Goal: Task Accomplishment & Management: Complete application form

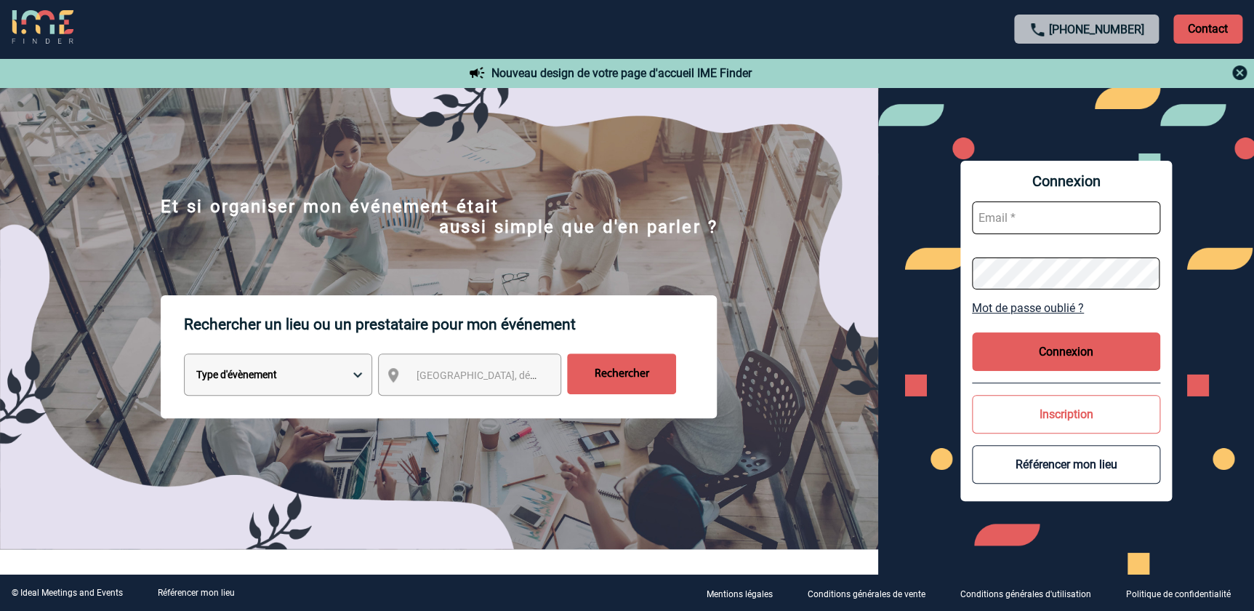
type input "florence.mathieu@abeille-assurances.fr"
click at [1076, 350] on button "Connexion" at bounding box center [1066, 351] width 188 height 39
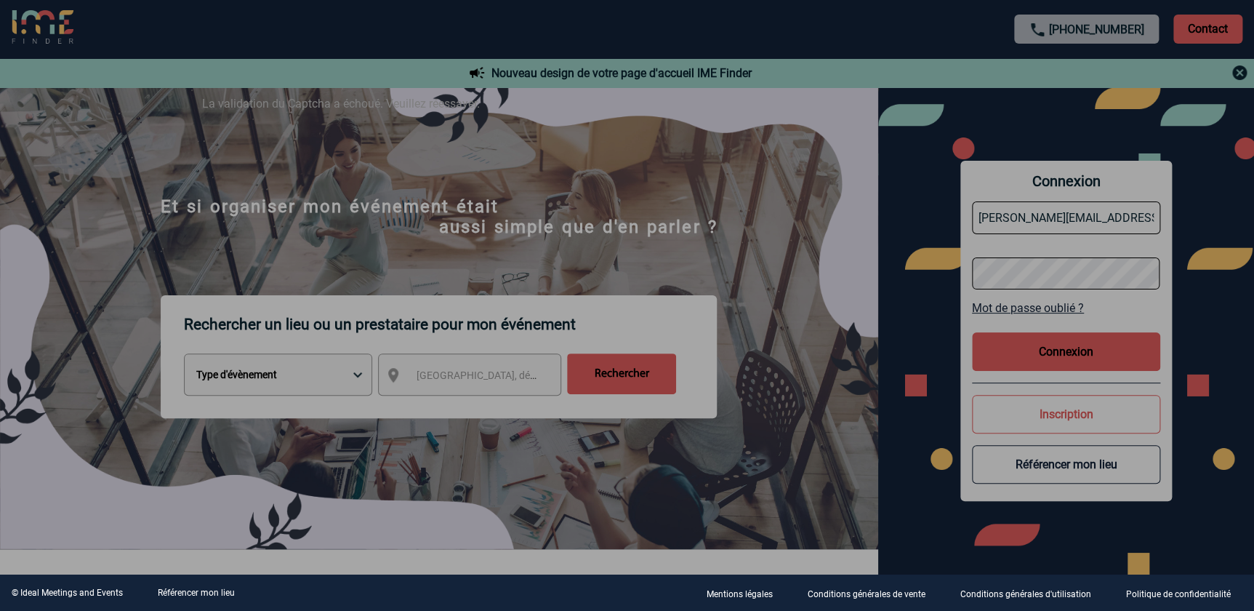
click at [1086, 345] on div at bounding box center [627, 305] width 1254 height 611
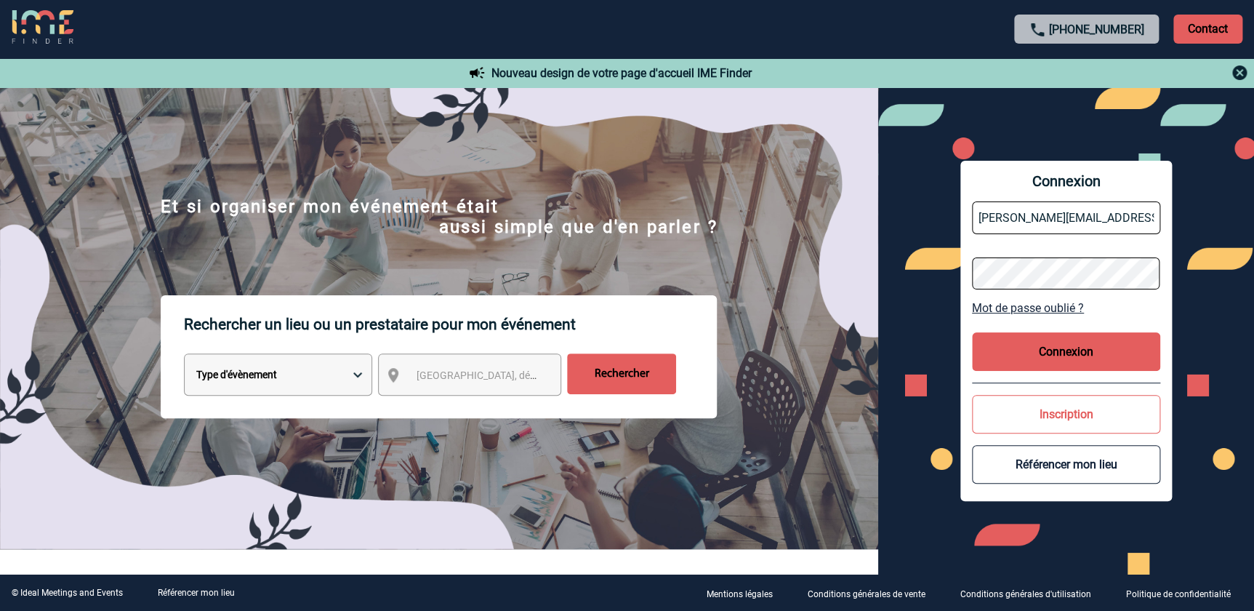
click at [1083, 346] on button "Connexion" at bounding box center [1066, 351] width 188 height 39
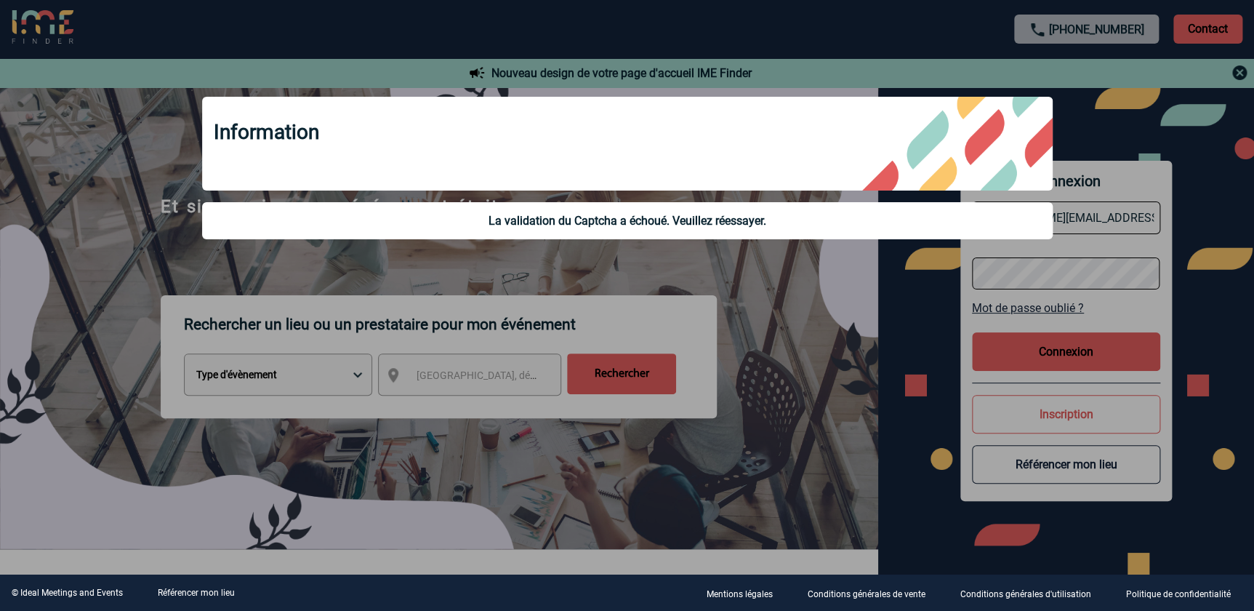
click at [1084, 356] on div at bounding box center [627, 305] width 1254 height 611
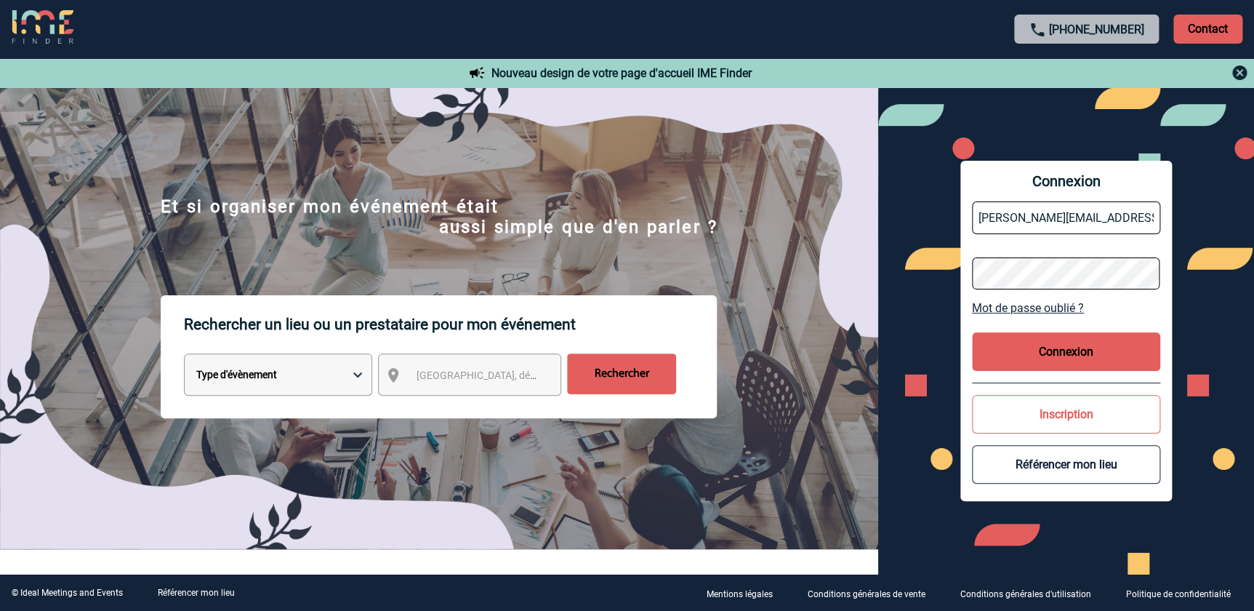
click at [1060, 349] on button "Connexion" at bounding box center [1066, 351] width 188 height 39
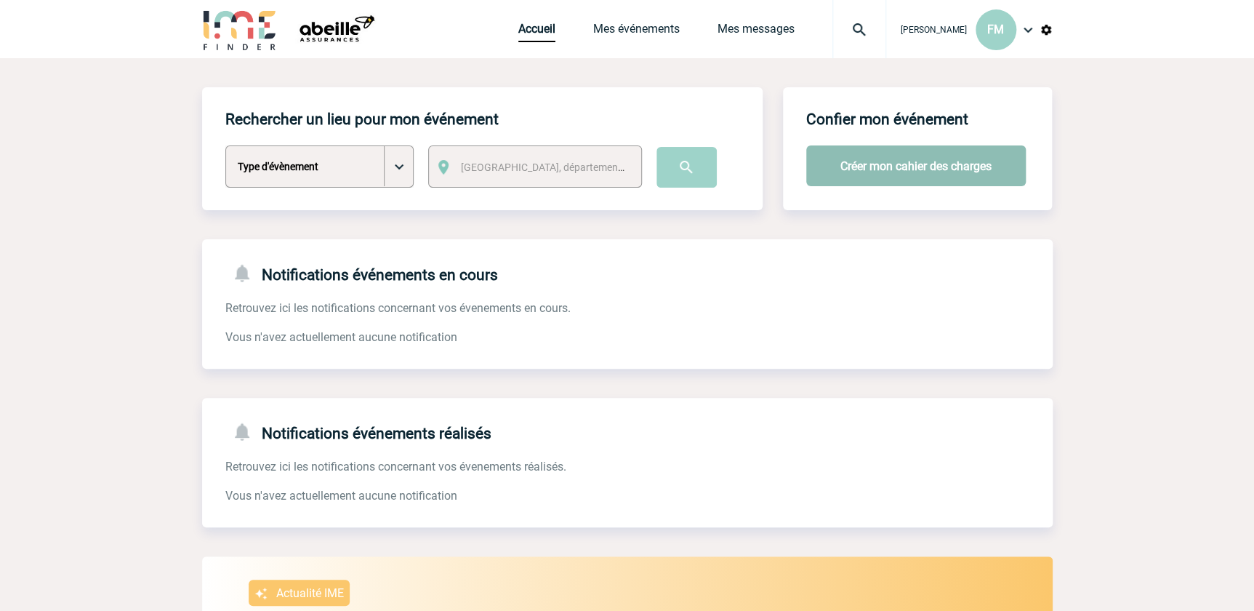
click at [910, 160] on button "Créer mon cahier des charges" at bounding box center [916, 165] width 220 height 41
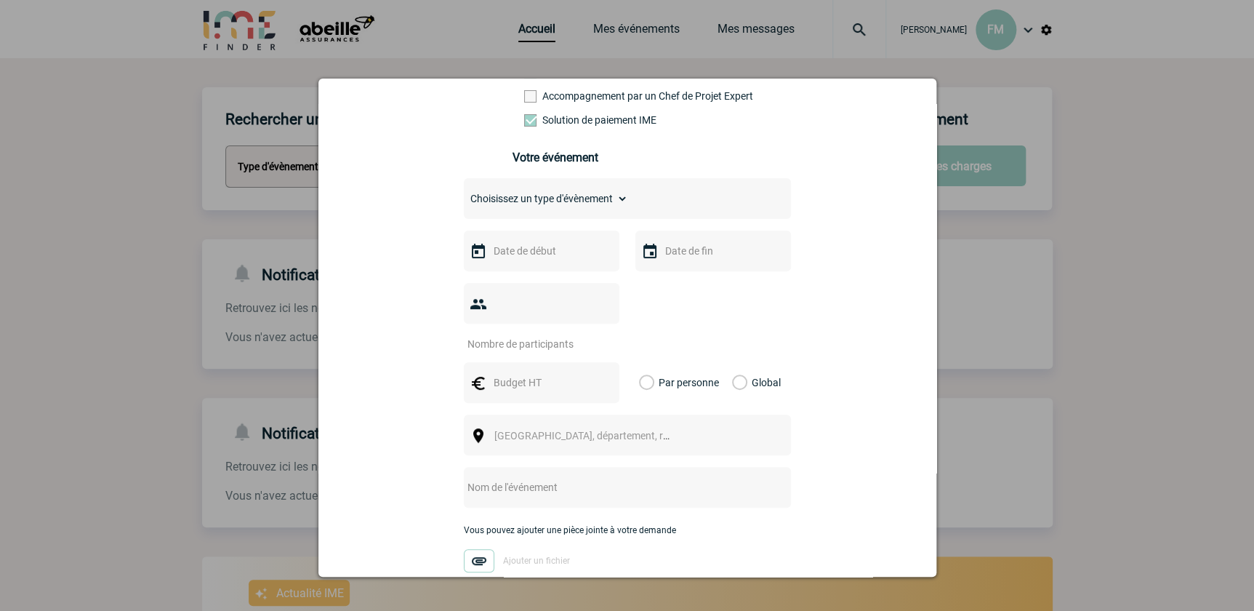
scroll to position [244, 0]
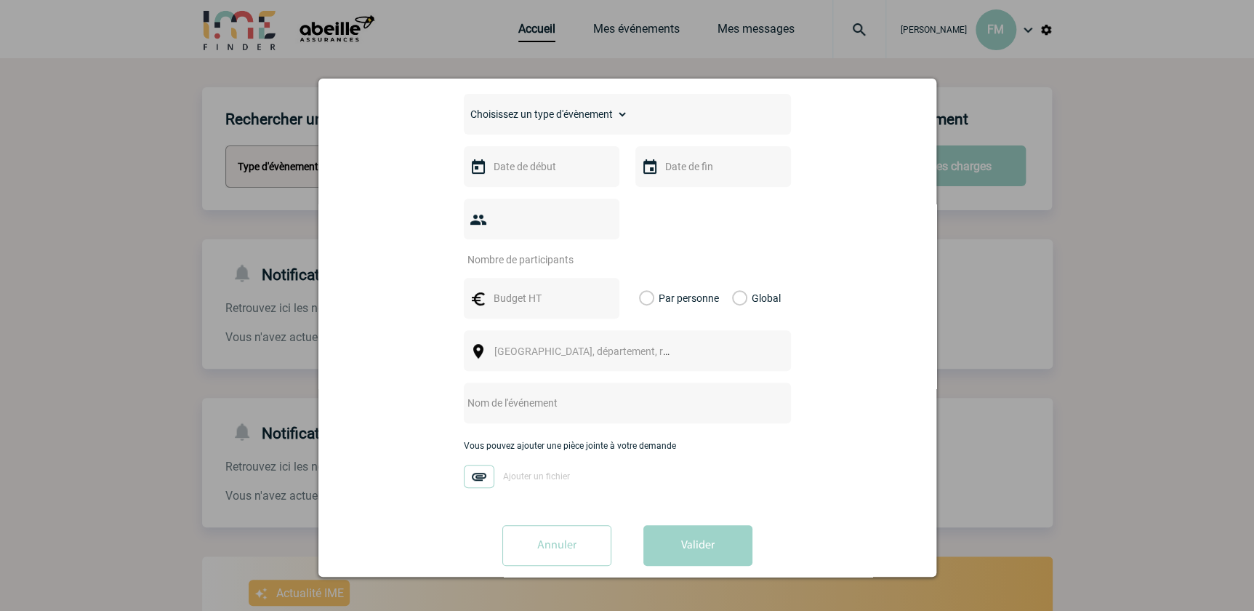
click at [554, 528] on input "Annuler" at bounding box center [557, 545] width 109 height 41
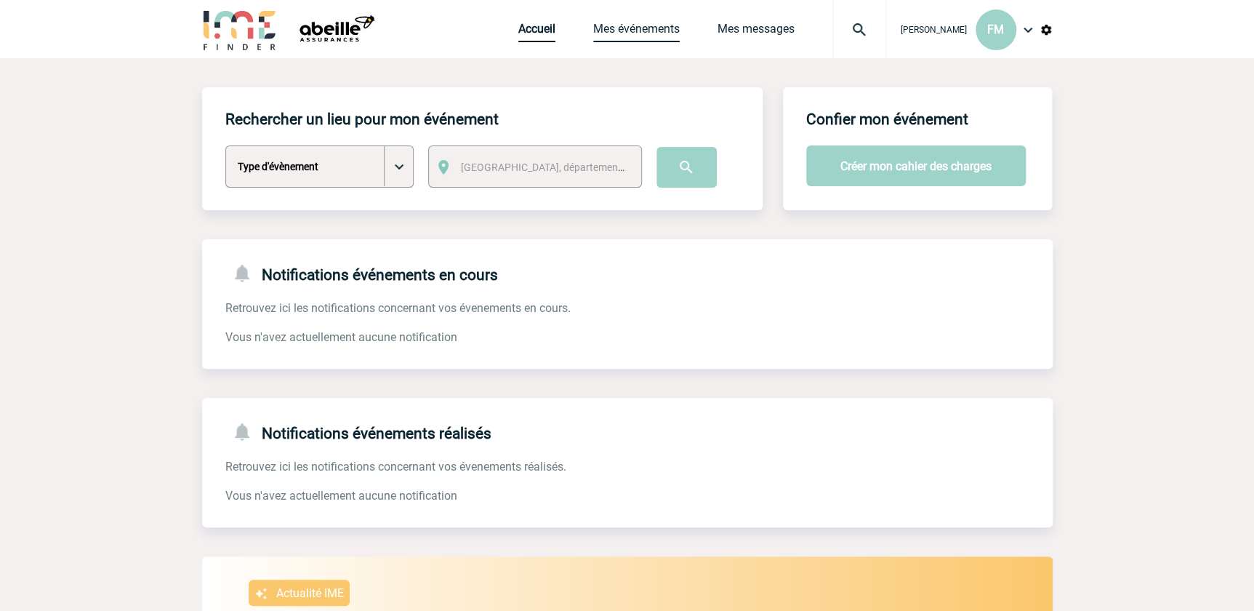
drag, startPoint x: 625, startPoint y: 28, endPoint x: 641, endPoint y: 31, distance: 16.1
click at [625, 26] on link "Mes événements" at bounding box center [636, 32] width 87 height 20
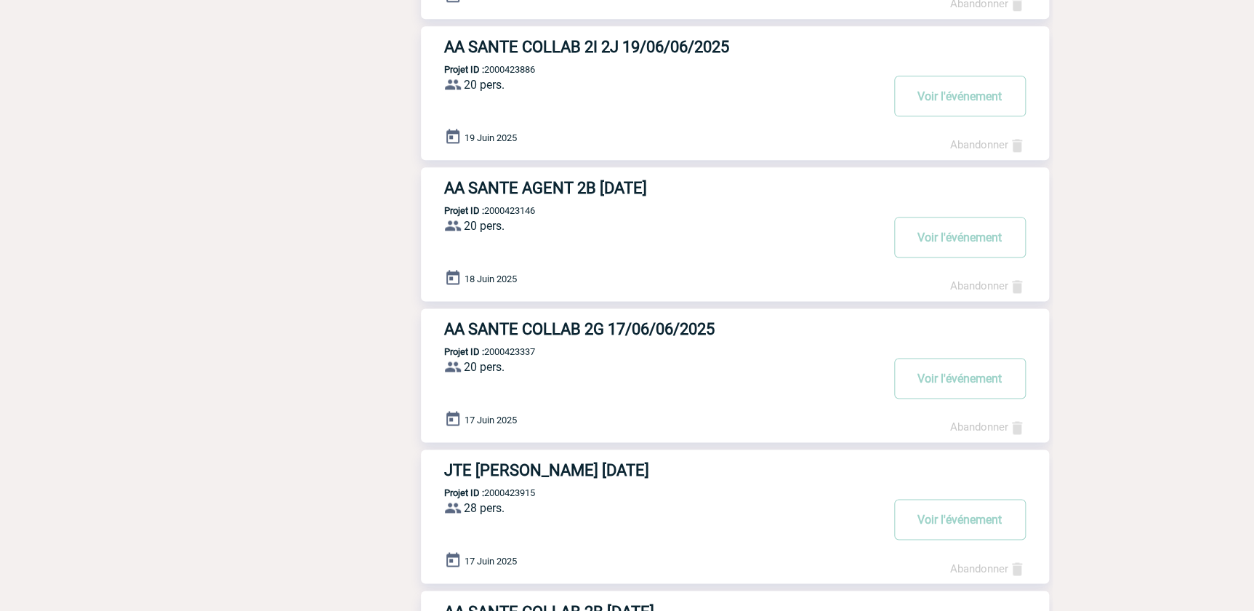
scroll to position [1044, 0]
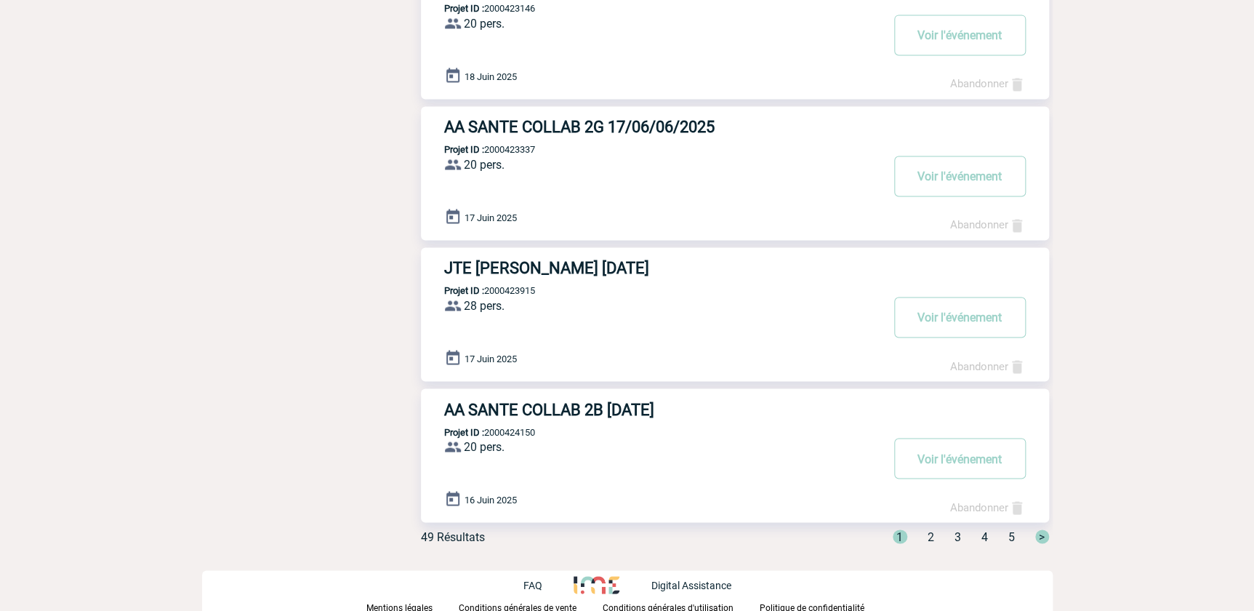
click at [929, 533] on span "2" at bounding box center [931, 536] width 7 height 14
click at [959, 532] on span "3" at bounding box center [958, 536] width 7 height 14
click at [988, 540] on div "< 1 2 3 4 5 >" at bounding box center [945, 536] width 208 height 14
click at [982, 532] on span "4" at bounding box center [985, 536] width 7 height 14
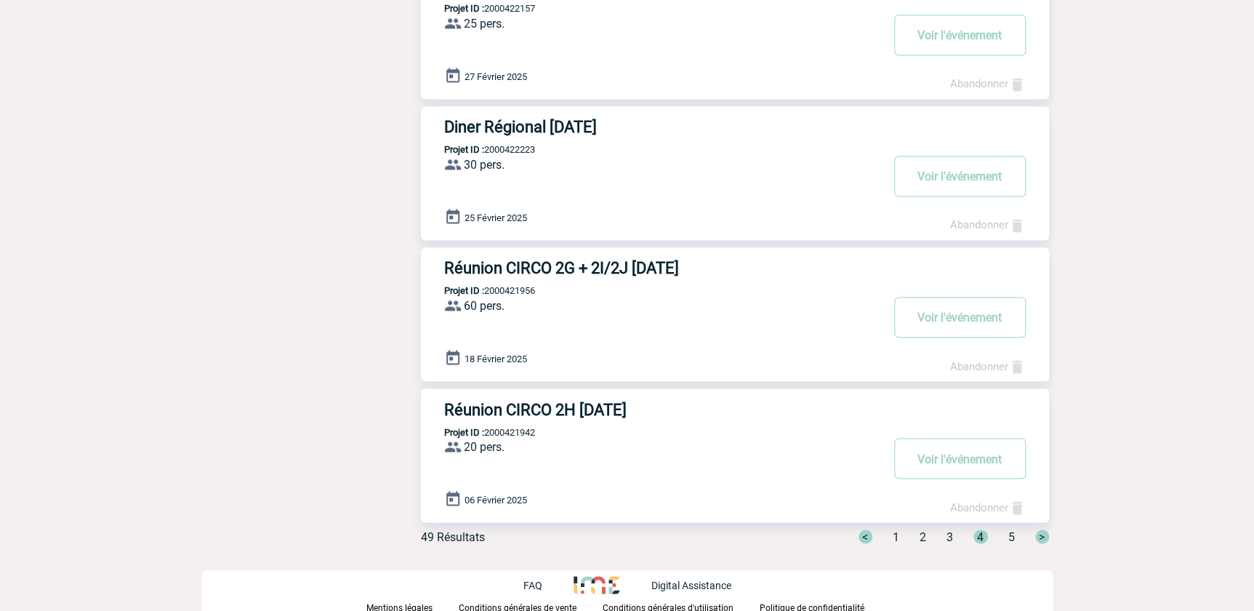
click at [1009, 532] on span "5" at bounding box center [1012, 536] width 7 height 14
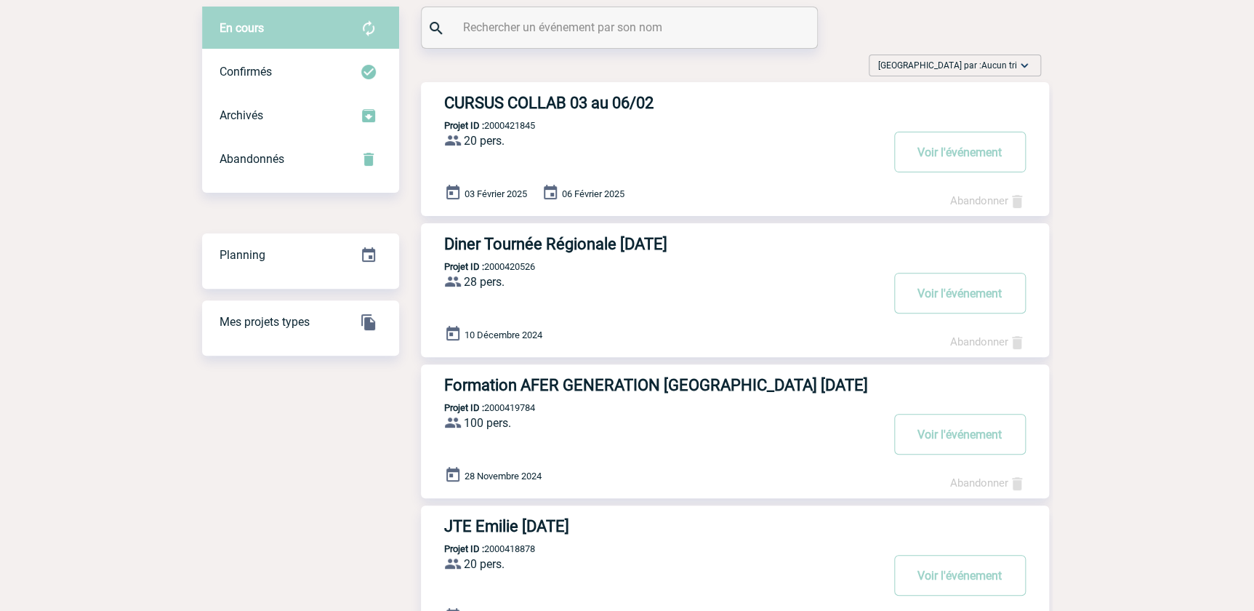
scroll to position [58, 0]
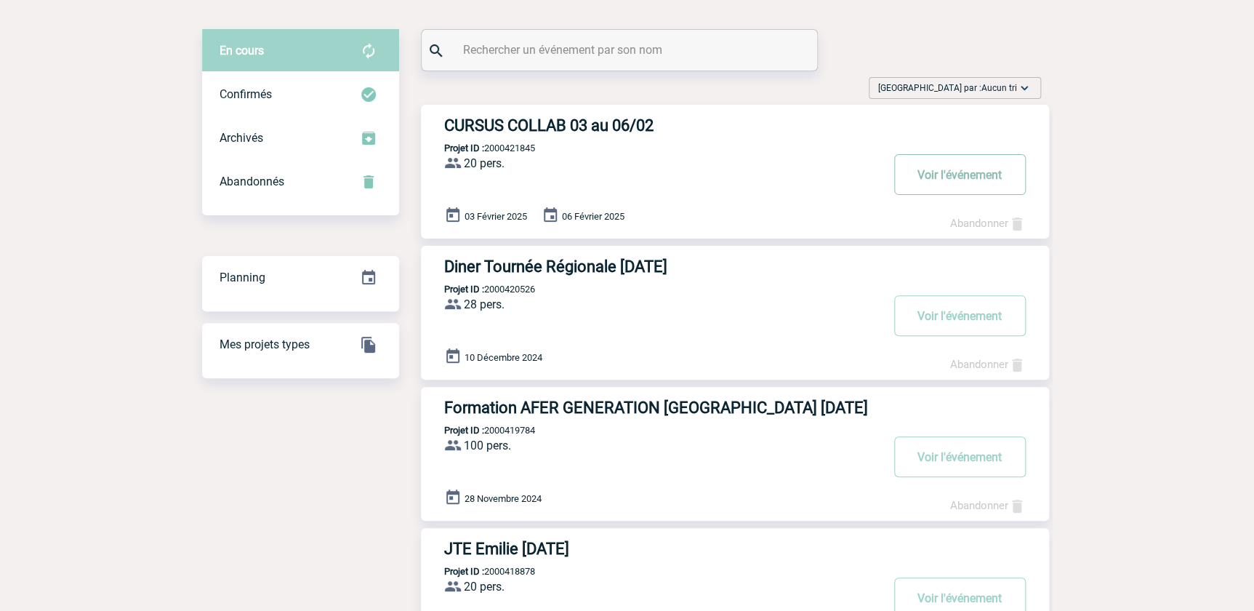
click at [937, 176] on button "Voir l'événement" at bounding box center [960, 174] width 132 height 41
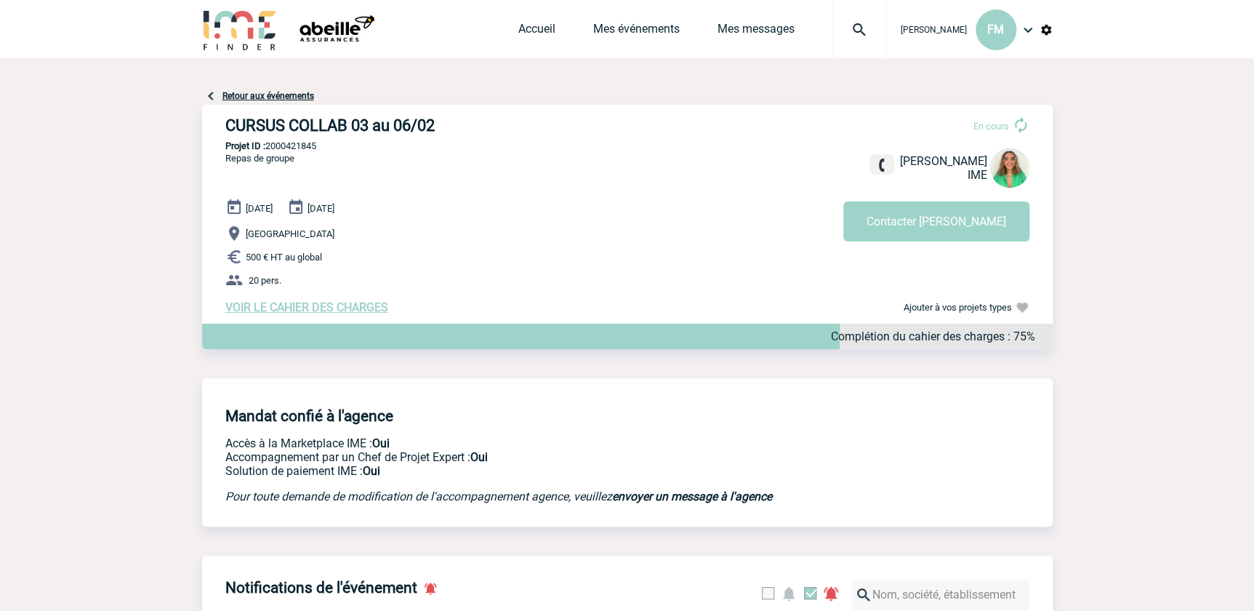
click at [321, 311] on span "VOIR LE CAHIER DES CHARGES" at bounding box center [306, 307] width 163 height 14
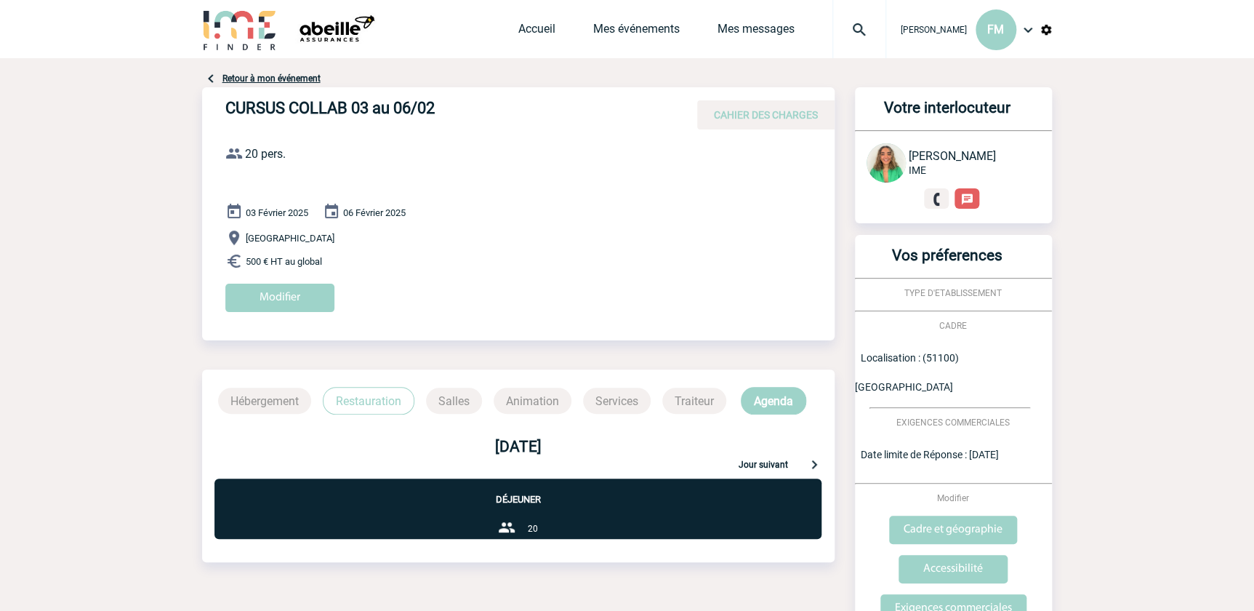
click at [369, 397] on p "Restauration" at bounding box center [369, 401] width 92 height 28
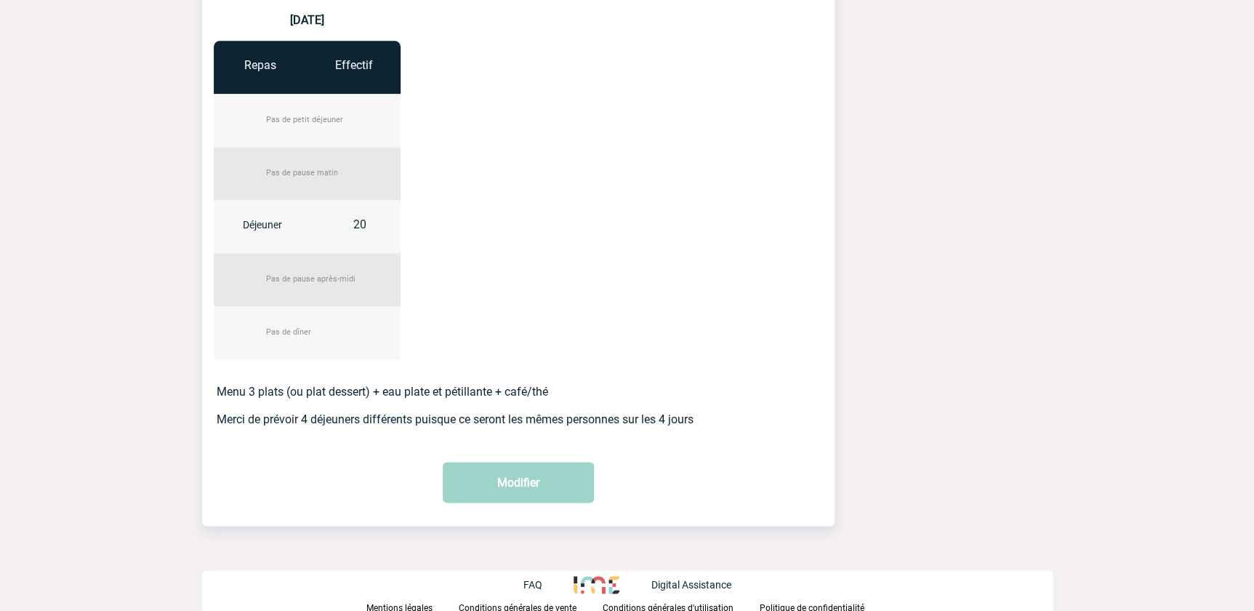
scroll to position [783, 0]
drag, startPoint x: 217, startPoint y: 388, endPoint x: 711, endPoint y: 425, distance: 495.2
click at [711, 425] on div "03 février 2025 Repas Effectif Pas de petit déjeuner Pas de pause matin Déjeune…" at bounding box center [518, 51] width 633 height 841
copy p "Menu 3 plats (ou plat dessert) + eau plate et pétillante + café/thé Merci de pr…"
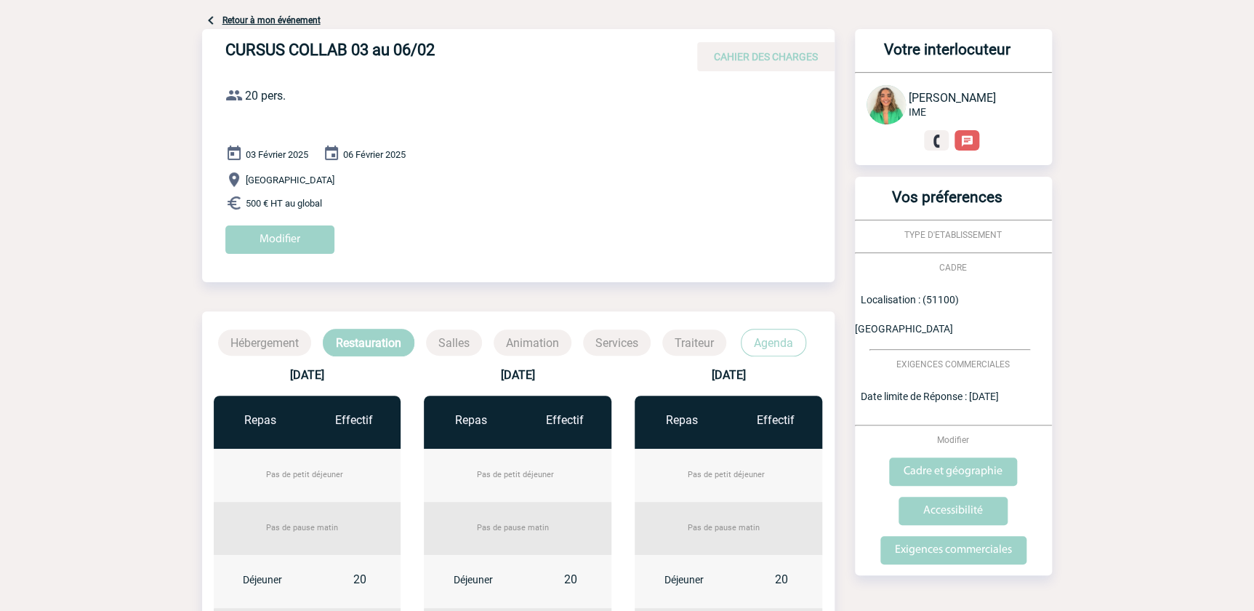
scroll to position [0, 0]
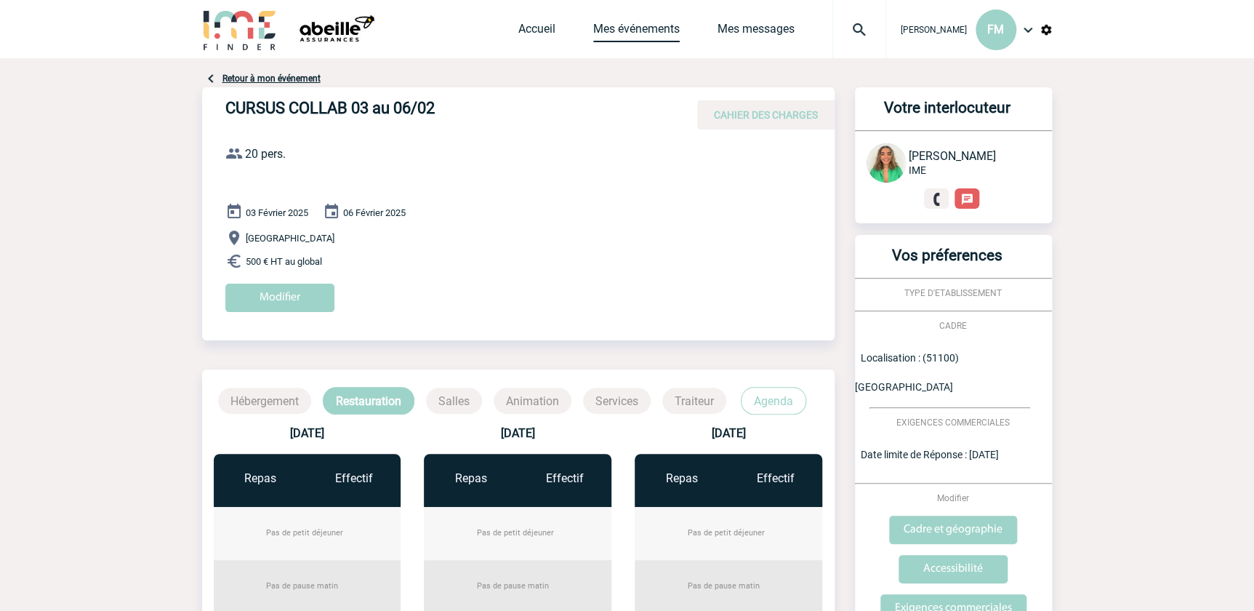
click at [619, 23] on link "Mes événements" at bounding box center [636, 32] width 87 height 20
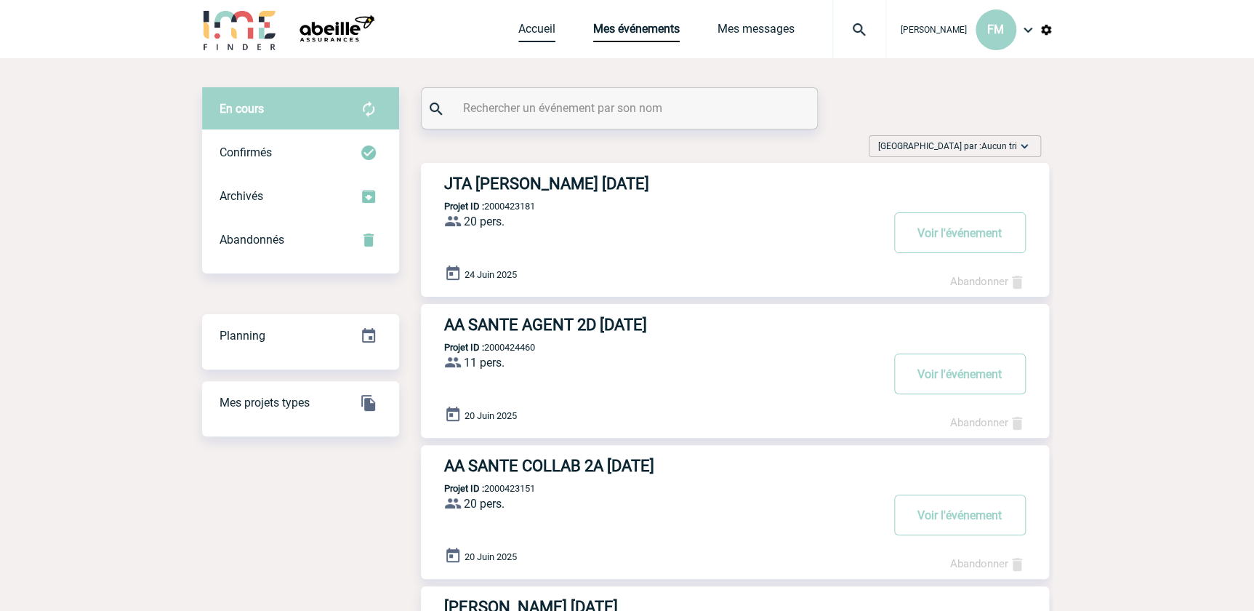
click at [520, 30] on link "Accueil" at bounding box center [537, 32] width 37 height 20
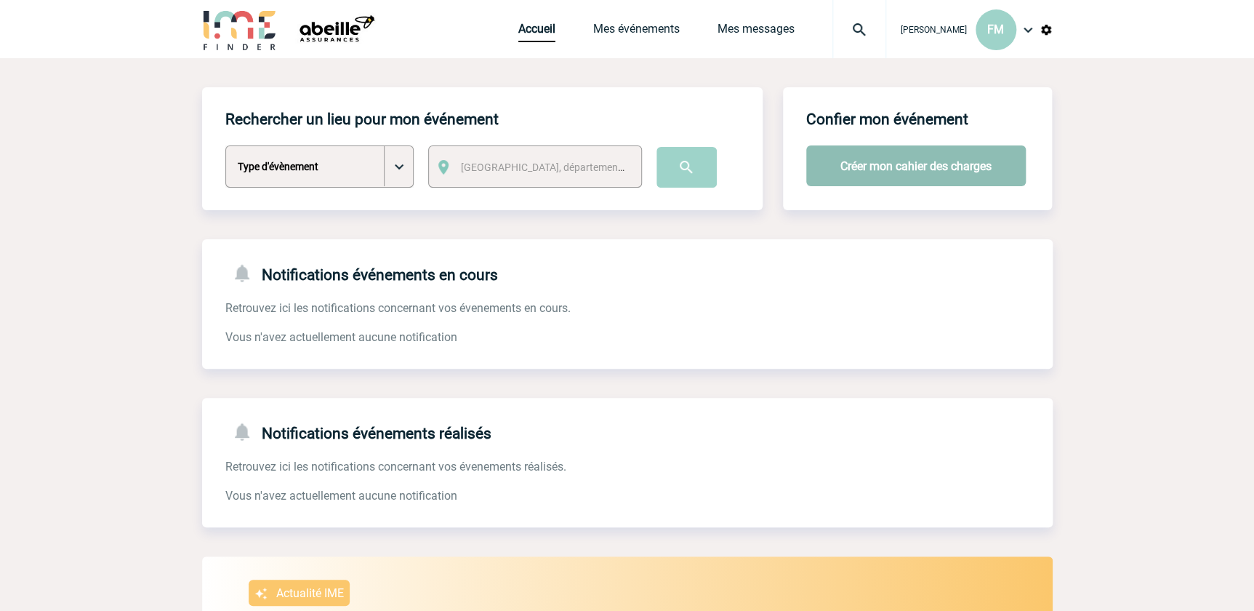
click at [867, 169] on button "Créer mon cahier des charges" at bounding box center [916, 165] width 220 height 41
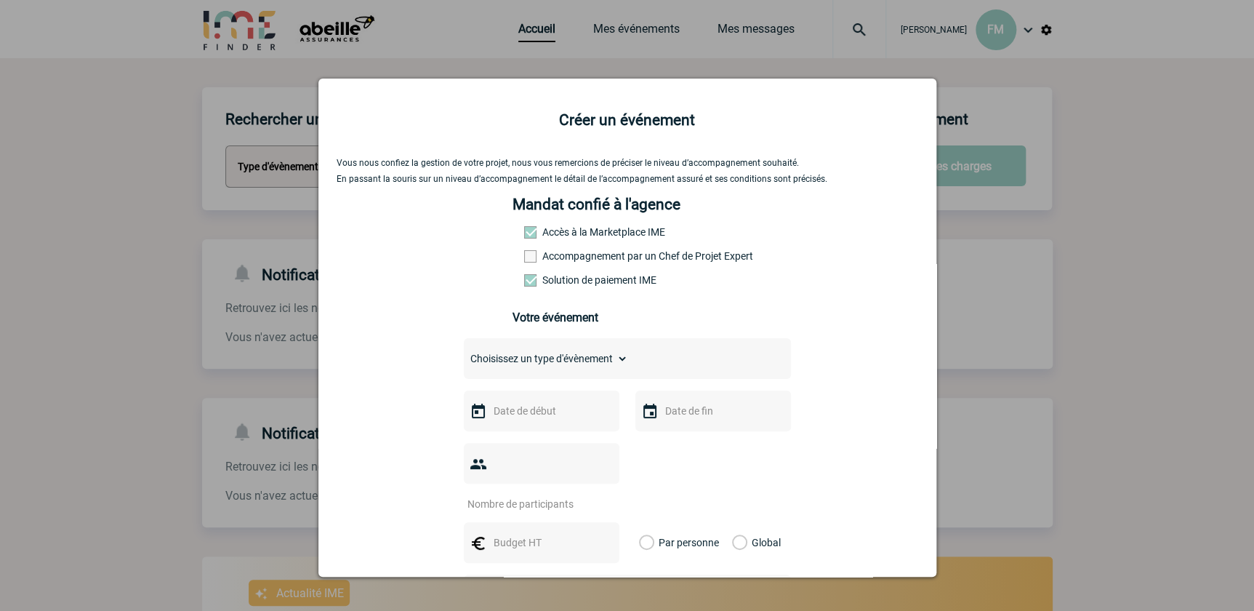
click at [536, 364] on select "Choisissez un type d'évènement Séminaire avec nuitée Séminaire sans nuitée Repa…" at bounding box center [546, 358] width 164 height 20
select select "3"
click at [464, 353] on select "Choisissez un type d'évènement Séminaire avec nuitée Séminaire sans nuitée Repa…" at bounding box center [546, 358] width 164 height 20
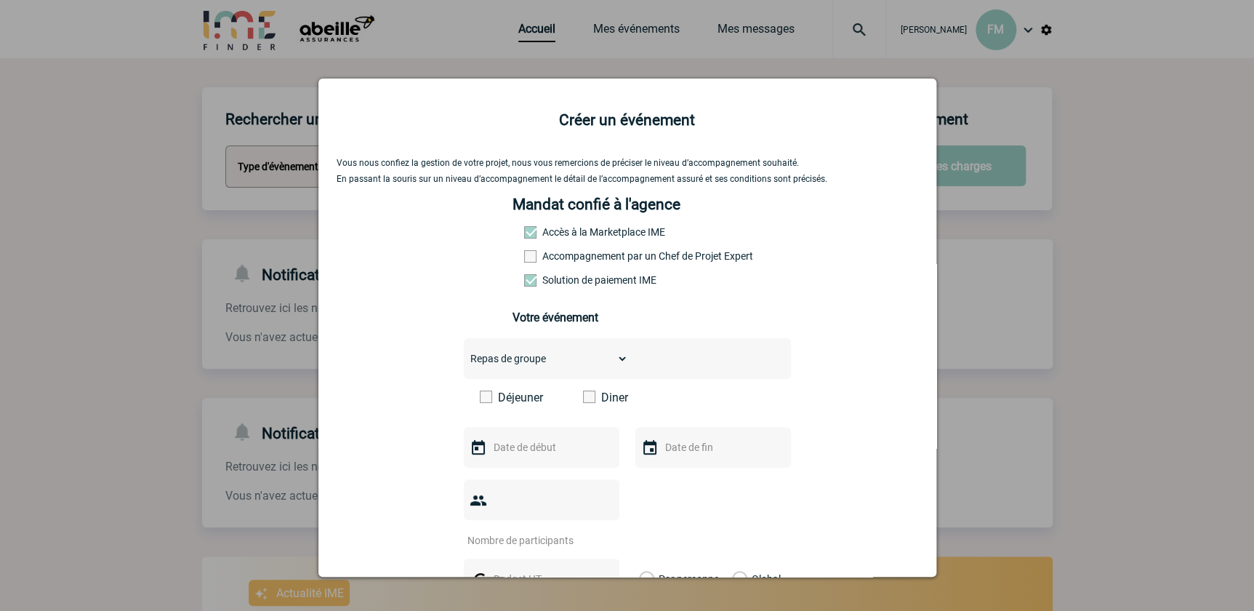
click at [481, 397] on span at bounding box center [486, 397] width 12 height 12
click at [0, 0] on input "Déjeuner" at bounding box center [0, 0] width 0 height 0
click at [508, 450] on input "text" at bounding box center [540, 447] width 100 height 19
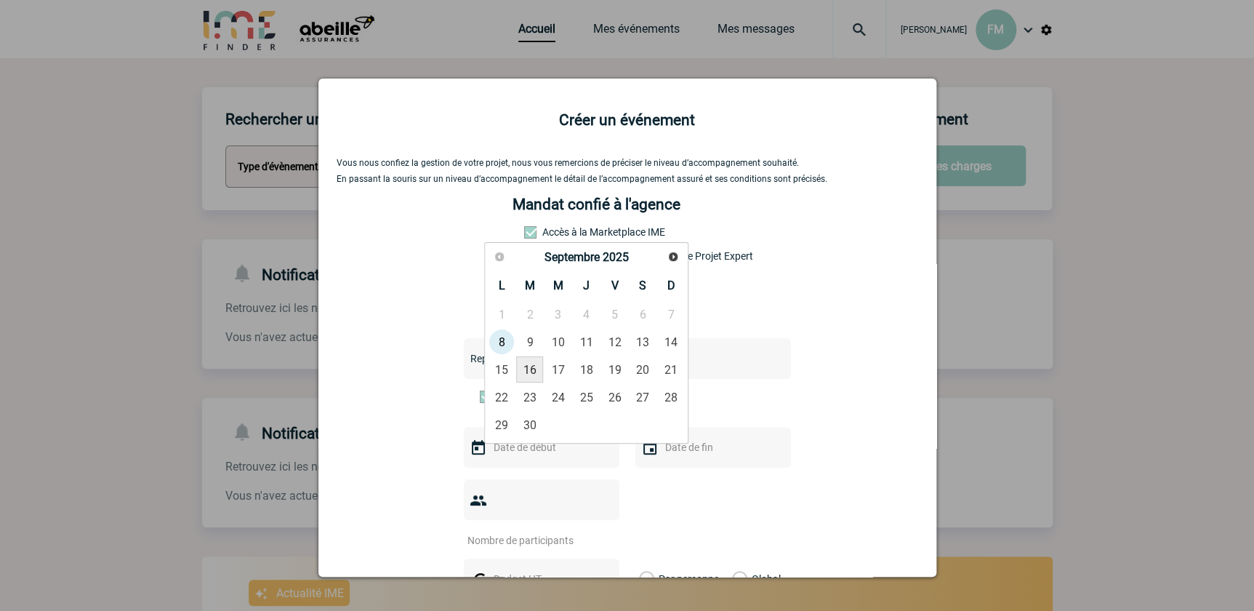
click at [535, 369] on link "16" at bounding box center [529, 369] width 27 height 26
type input "16-09-2025"
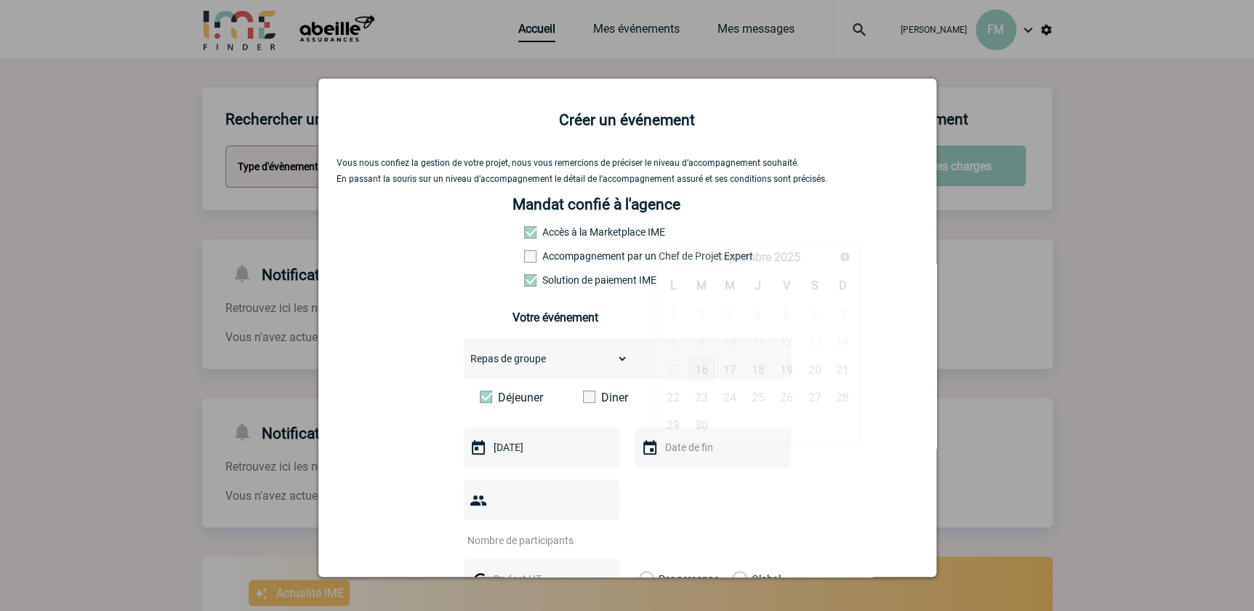
click at [665, 444] on input "text" at bounding box center [712, 447] width 100 height 19
click at [729, 367] on link "17" at bounding box center [729, 369] width 27 height 26
type input "17-09-2025"
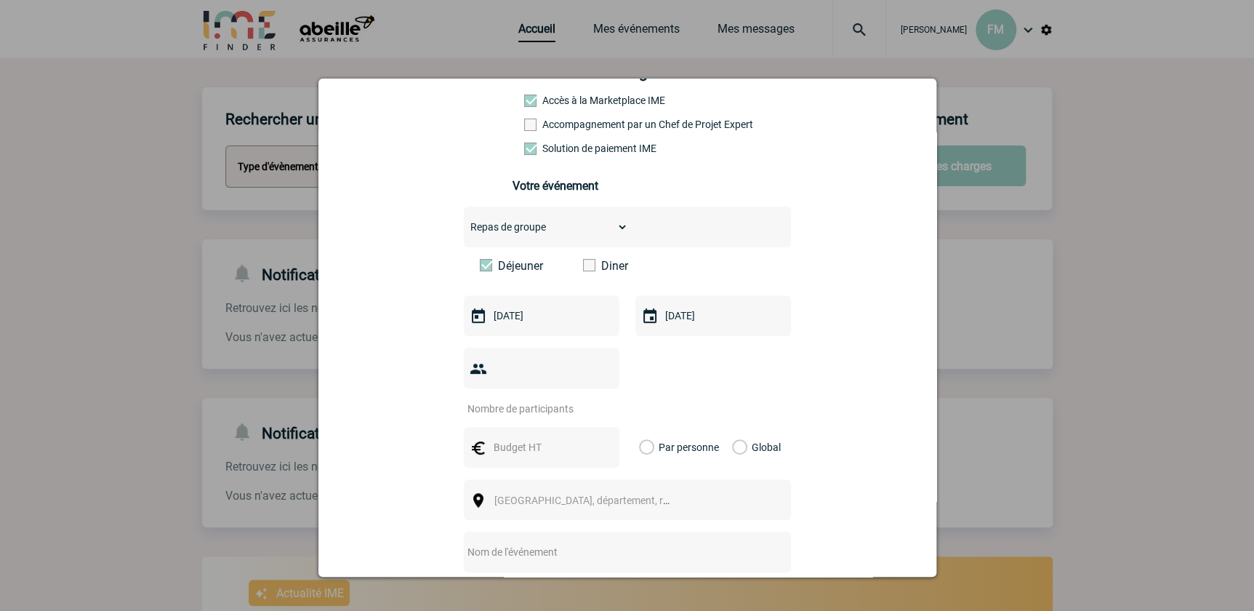
click at [510, 399] on input "number" at bounding box center [532, 408] width 137 height 19
type input "18"
click at [517, 438] on input "text" at bounding box center [540, 447] width 100 height 19
type input "27"
click at [641, 427] on label "Par personne" at bounding box center [647, 447] width 16 height 41
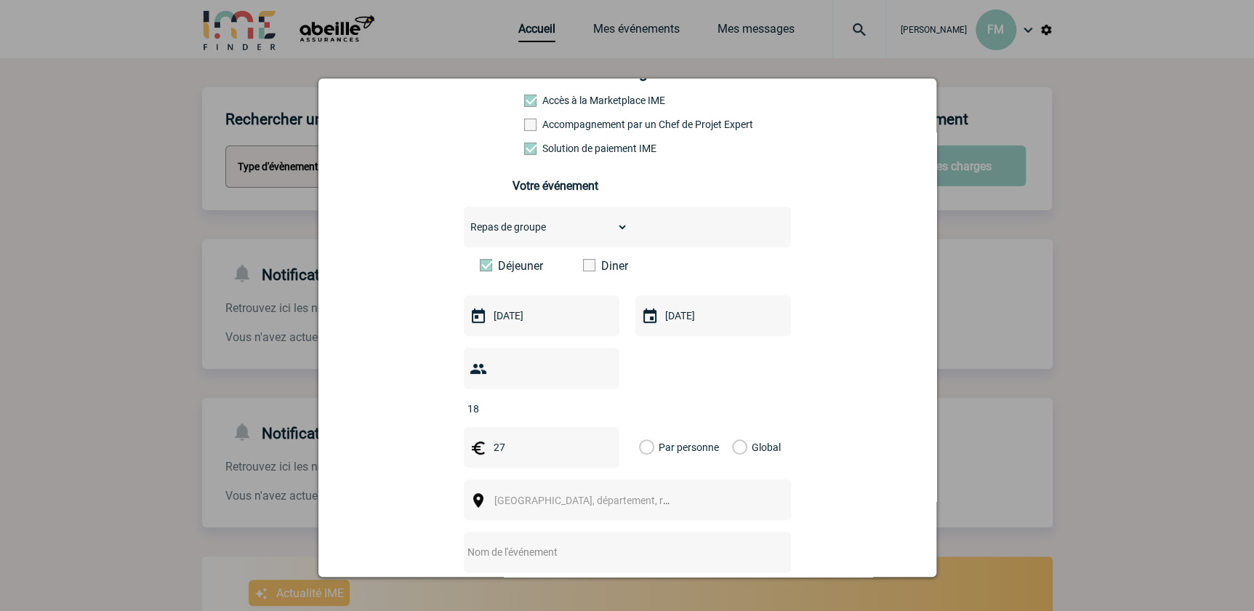
click at [0, 0] on input "Par personne" at bounding box center [0, 0] width 0 height 0
click at [604, 495] on span "Ville, département, région..." at bounding box center [596, 501] width 202 height 12
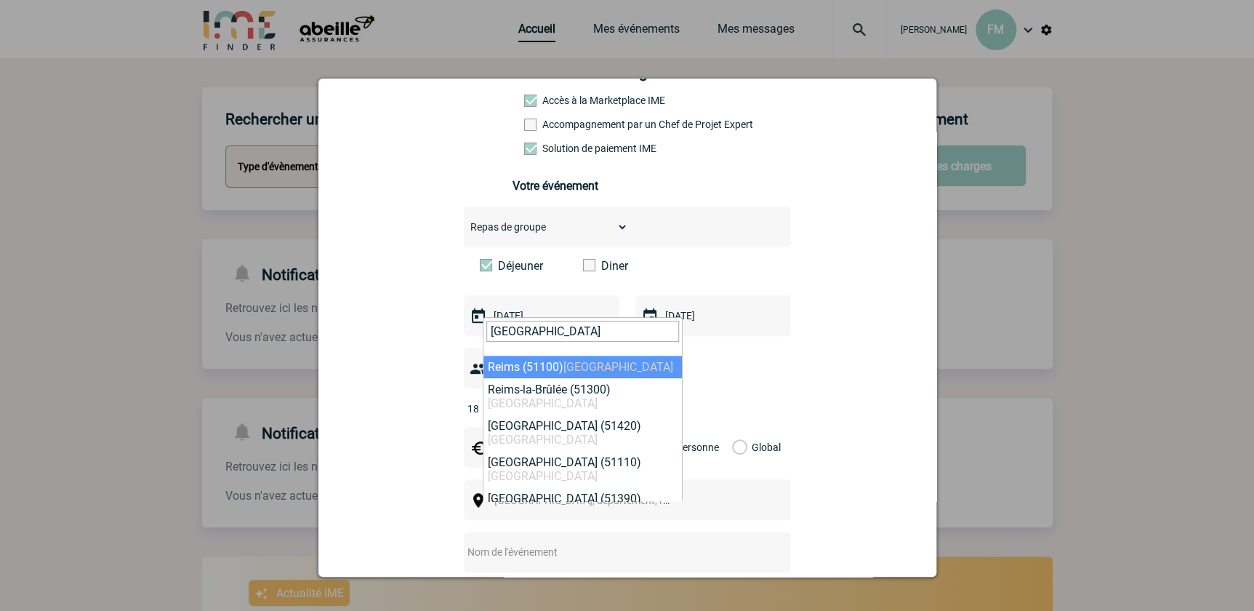
type input "reims"
select select "20825"
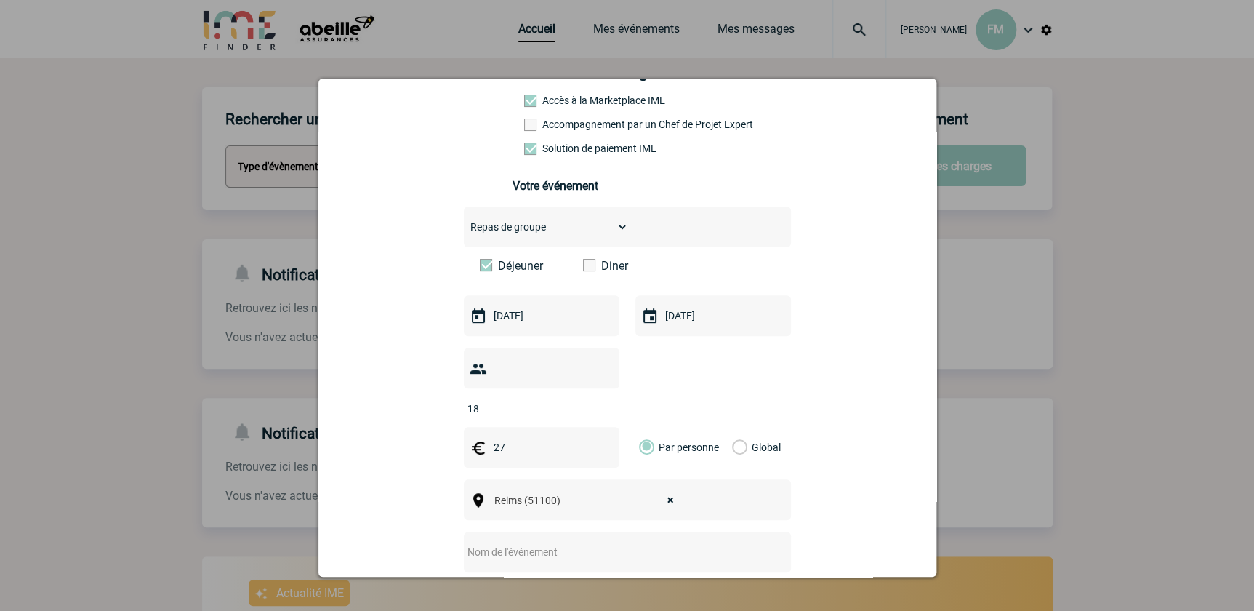
drag, startPoint x: 505, startPoint y: 524, endPoint x: 524, endPoint y: 529, distance: 18.7
click at [505, 543] on input "text" at bounding box center [608, 552] width 289 height 19
click at [543, 543] on input "CURSUS COLLAB 16 & 17/9" at bounding box center [608, 552] width 289 height 19
click at [595, 543] on input "CURSUS COLLAB 16 & 17/9" at bounding box center [608, 552] width 289 height 19
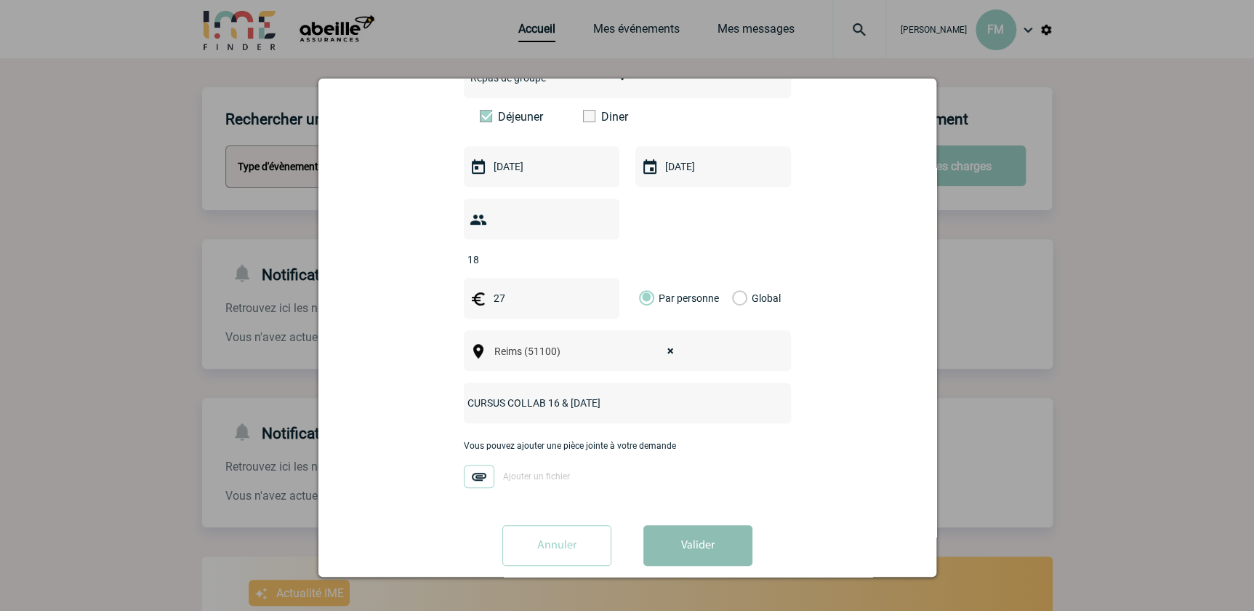
type input "CURSUS COLLAB 16 & [DATE]"
click at [713, 527] on button "Valider" at bounding box center [698, 545] width 109 height 41
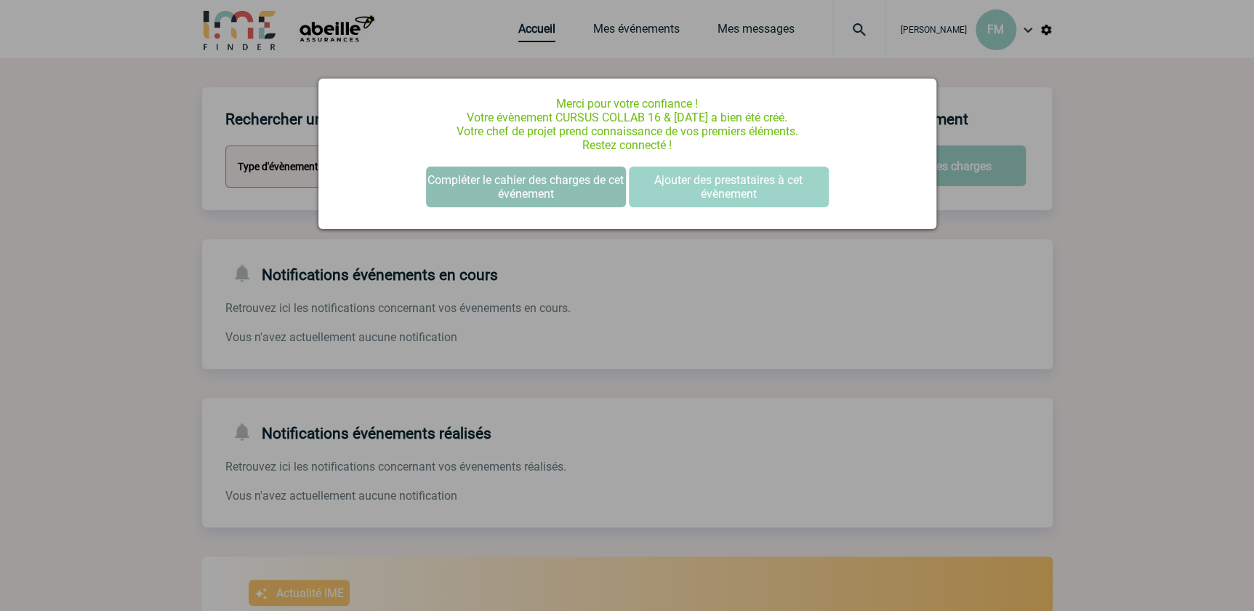
click at [516, 186] on button "Compléter le cahier des charges de cet événement" at bounding box center [526, 187] width 200 height 41
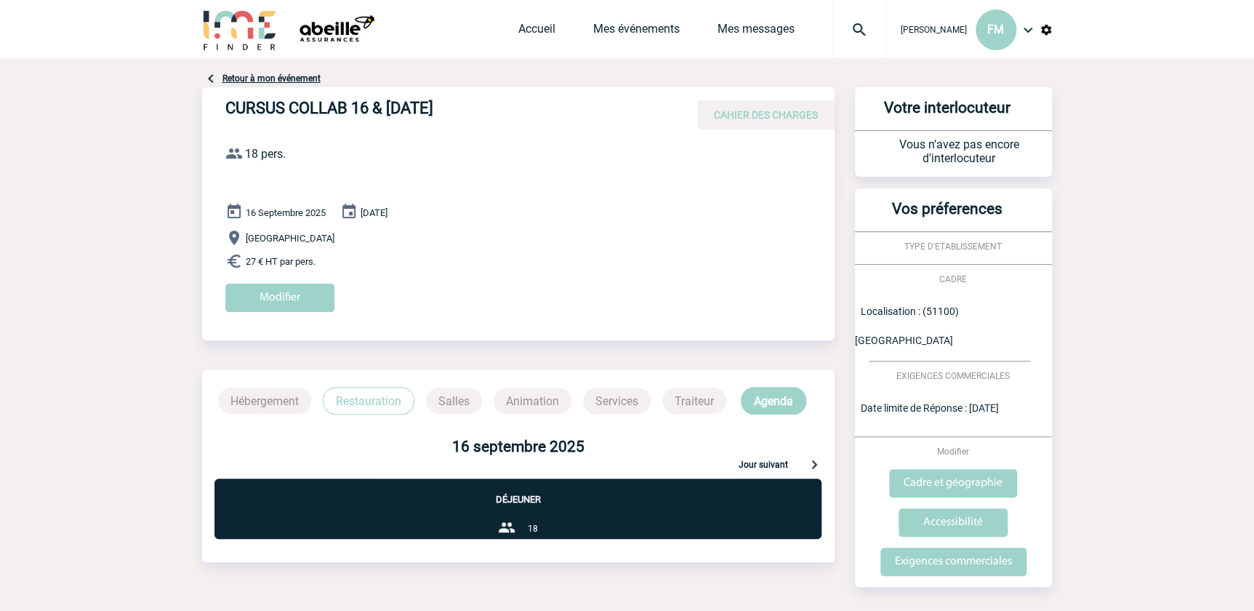
click at [358, 401] on p "Restauration" at bounding box center [369, 401] width 92 height 28
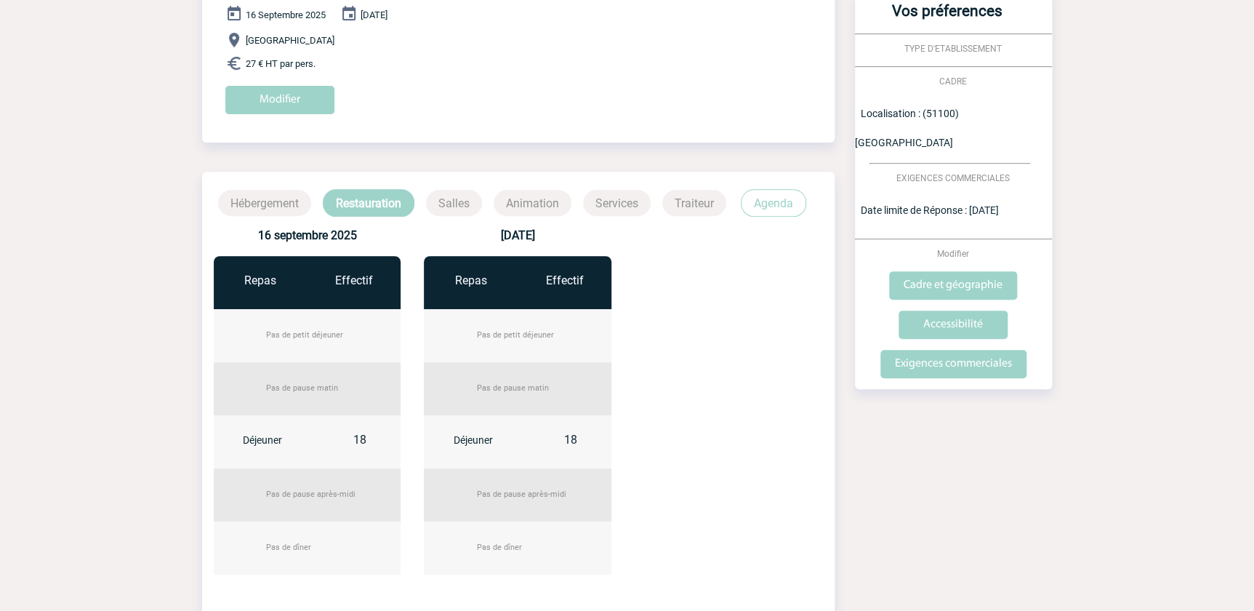
scroll to position [372, 0]
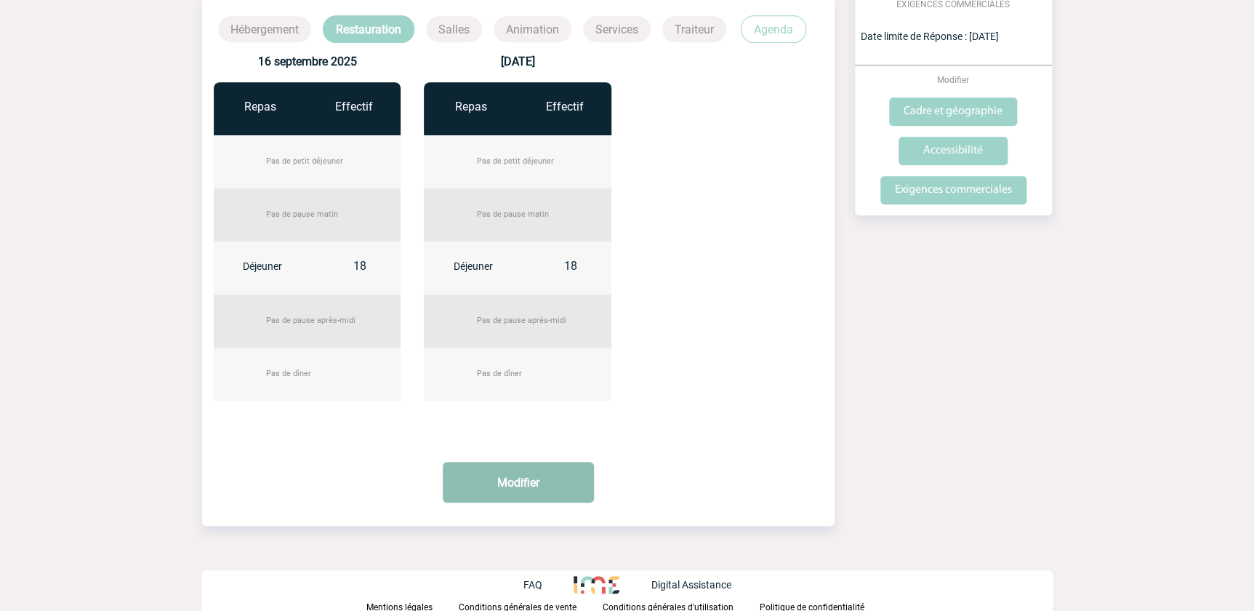
click at [528, 479] on button "Modifier" at bounding box center [518, 482] width 151 height 41
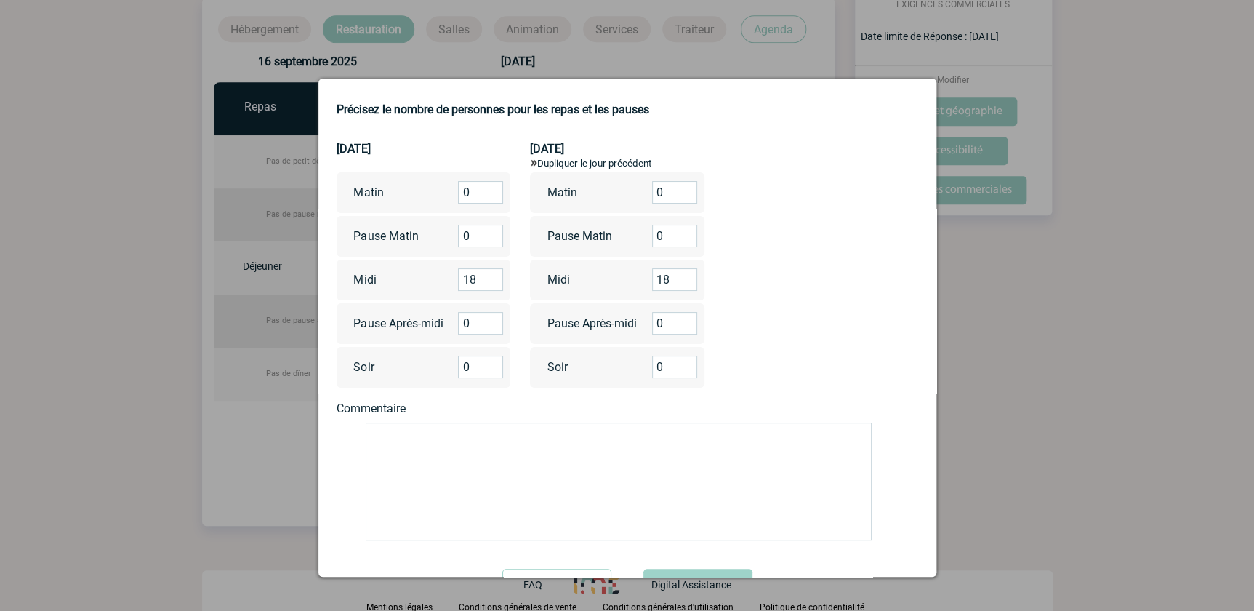
scroll to position [121, 0]
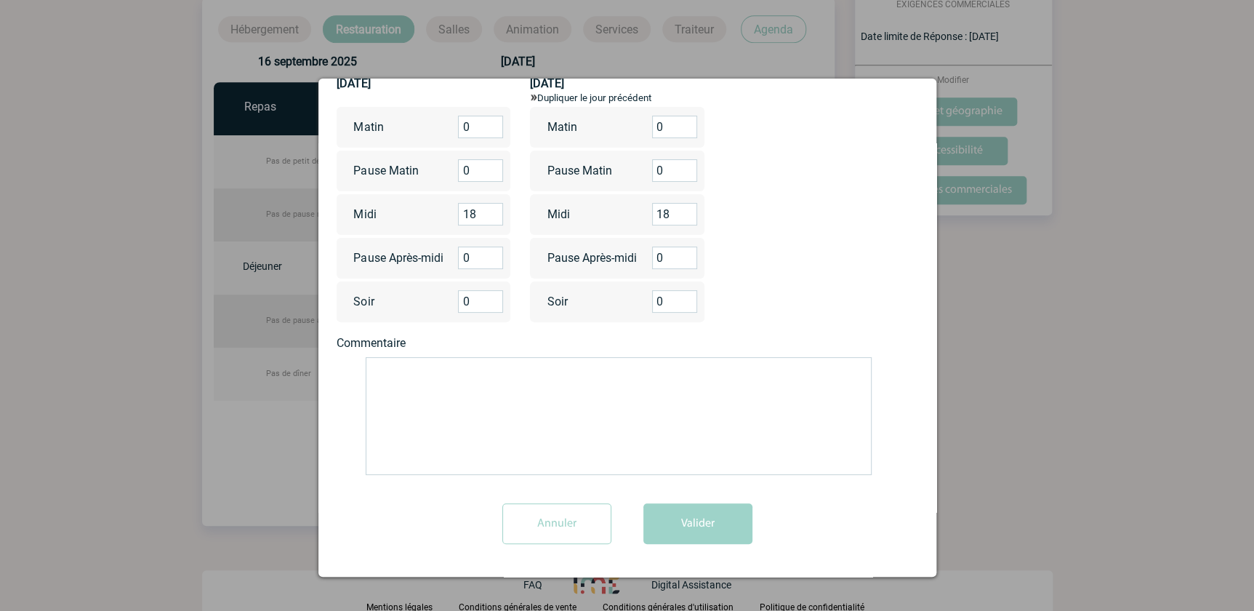
click at [400, 378] on textarea at bounding box center [619, 416] width 506 height 118
paste textarea "Menu 3 plats (ou plat dessert) + eau plate et pétillante + café/thé Merci de pr…"
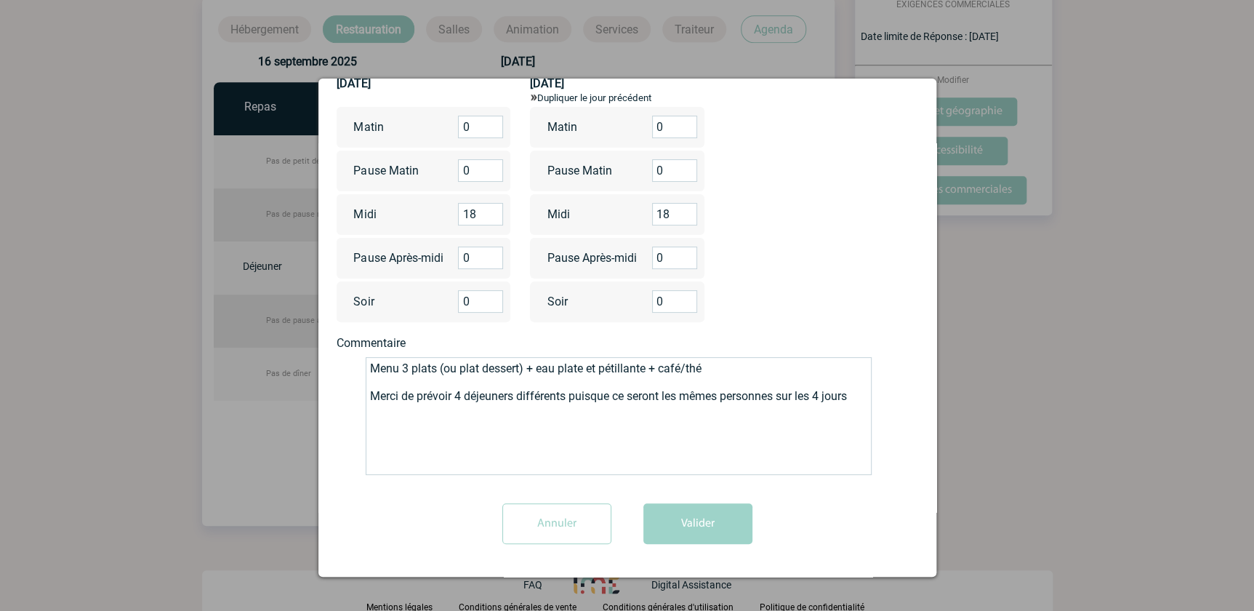
drag, startPoint x: 462, startPoint y: 398, endPoint x: 487, endPoint y: 311, distance: 90.9
click at [463, 393] on textarea "Menu 3 plats (ou plat dessert) + eau plate et pétillante + café/thé Merci de pr…" at bounding box center [619, 416] width 506 height 118
click at [823, 396] on textarea "Menu 3 plats (ou plat dessert) + eau plate et pétillante + café/thé Merci de pr…" at bounding box center [619, 416] width 506 height 118
drag, startPoint x: 855, startPoint y: 399, endPoint x: 829, endPoint y: 399, distance: 26.2
click at [829, 395] on textarea "Menu 3 plats (ou plat dessert) + eau plate et pétillante + café/thé Merci de pr…" at bounding box center [619, 416] width 506 height 118
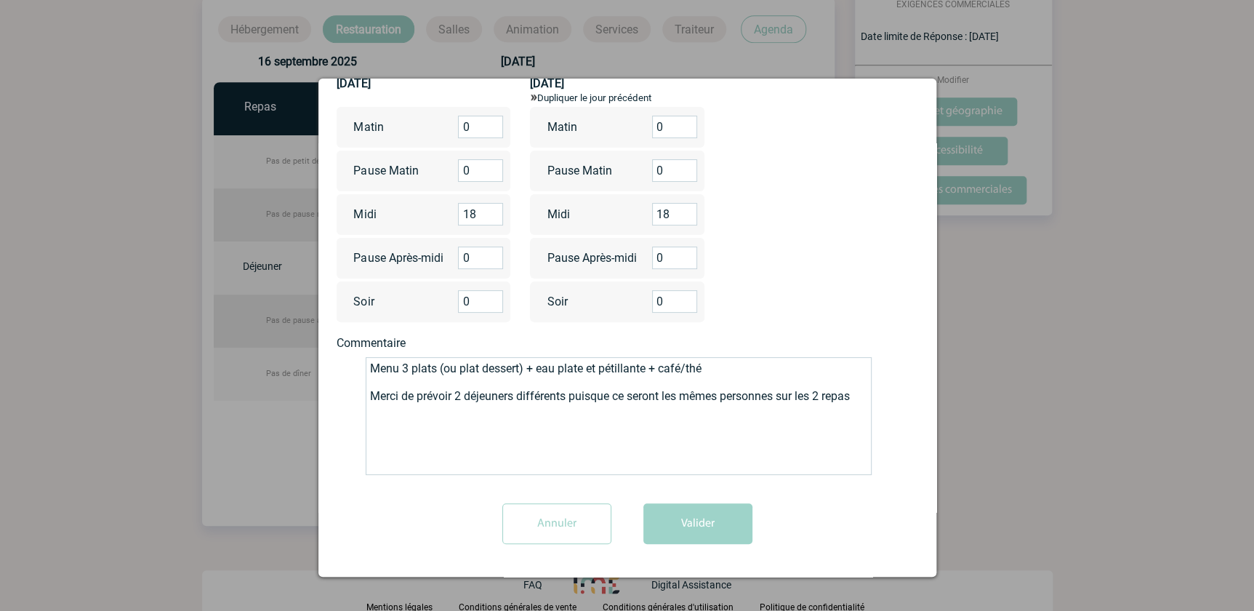
click at [661, 457] on textarea "Menu 3 plats (ou plat dessert) + eau plate et pétillante + café/thé Merci de pr…" at bounding box center [619, 416] width 506 height 118
type textarea "Menu 3 plats (ou plat dessert) + eau plate et pétillante + café/thé Merci de pr…"
click at [709, 524] on button "Valider" at bounding box center [698, 523] width 109 height 41
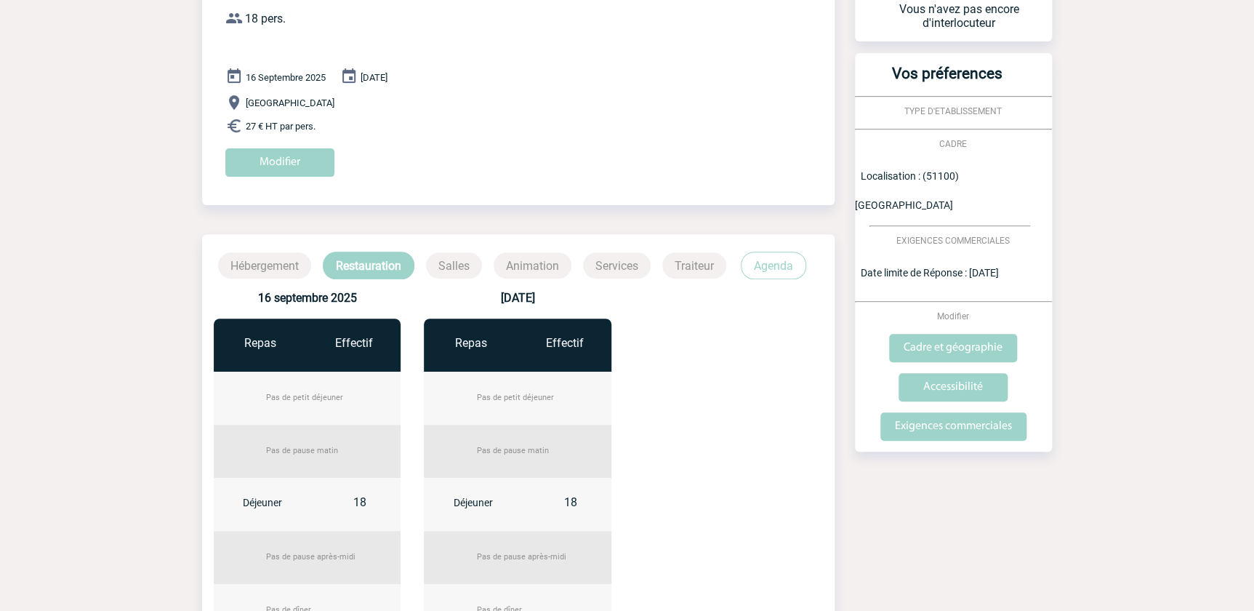
scroll to position [0, 0]
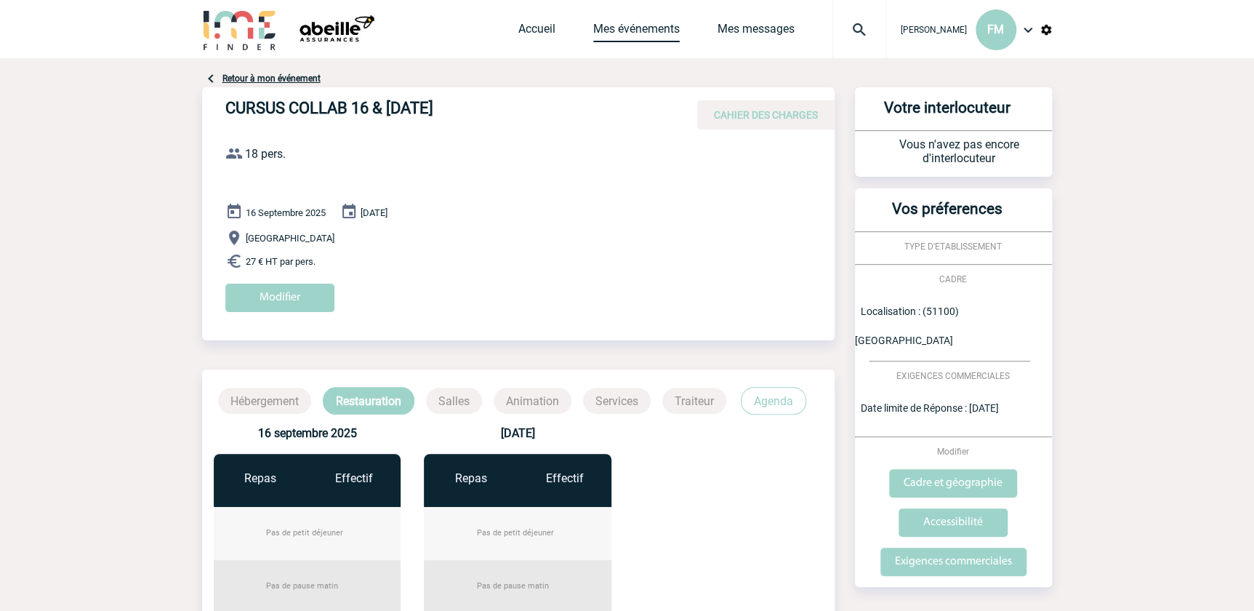
click at [623, 29] on link "Mes événements" at bounding box center [636, 32] width 87 height 20
